Goal: Use online tool/utility

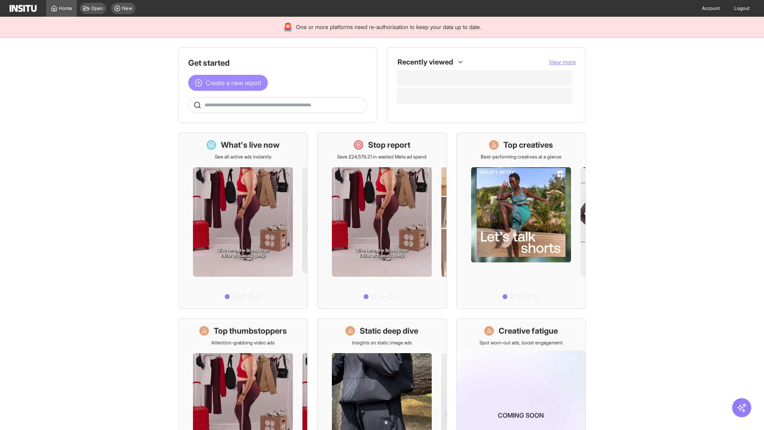
click at [230, 83] on span "Create a new report" at bounding box center [234, 83] width 56 height 10
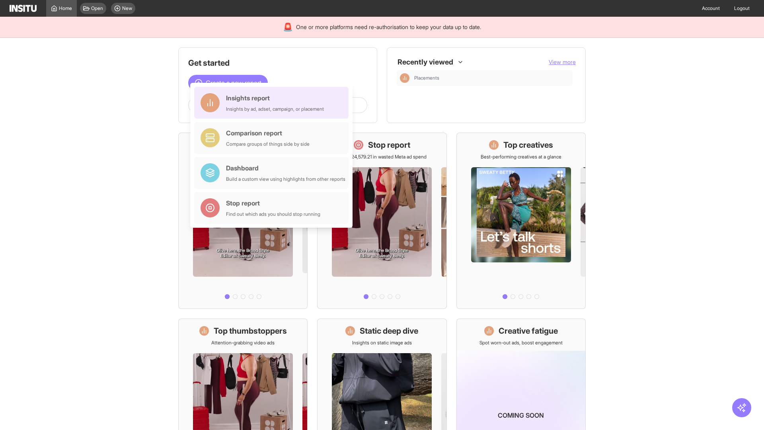
click at [273, 103] on div "Insights report Insights by ad, adset, campaign, or placement" at bounding box center [275, 102] width 98 height 19
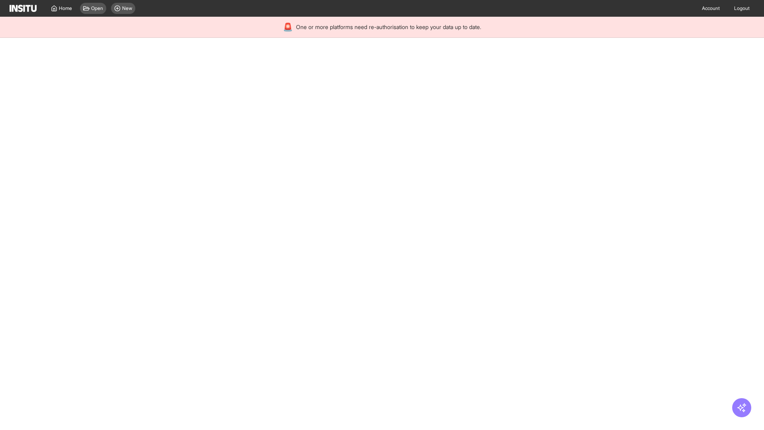
select select "**"
